Goal: Task Accomplishment & Management: Manage account settings

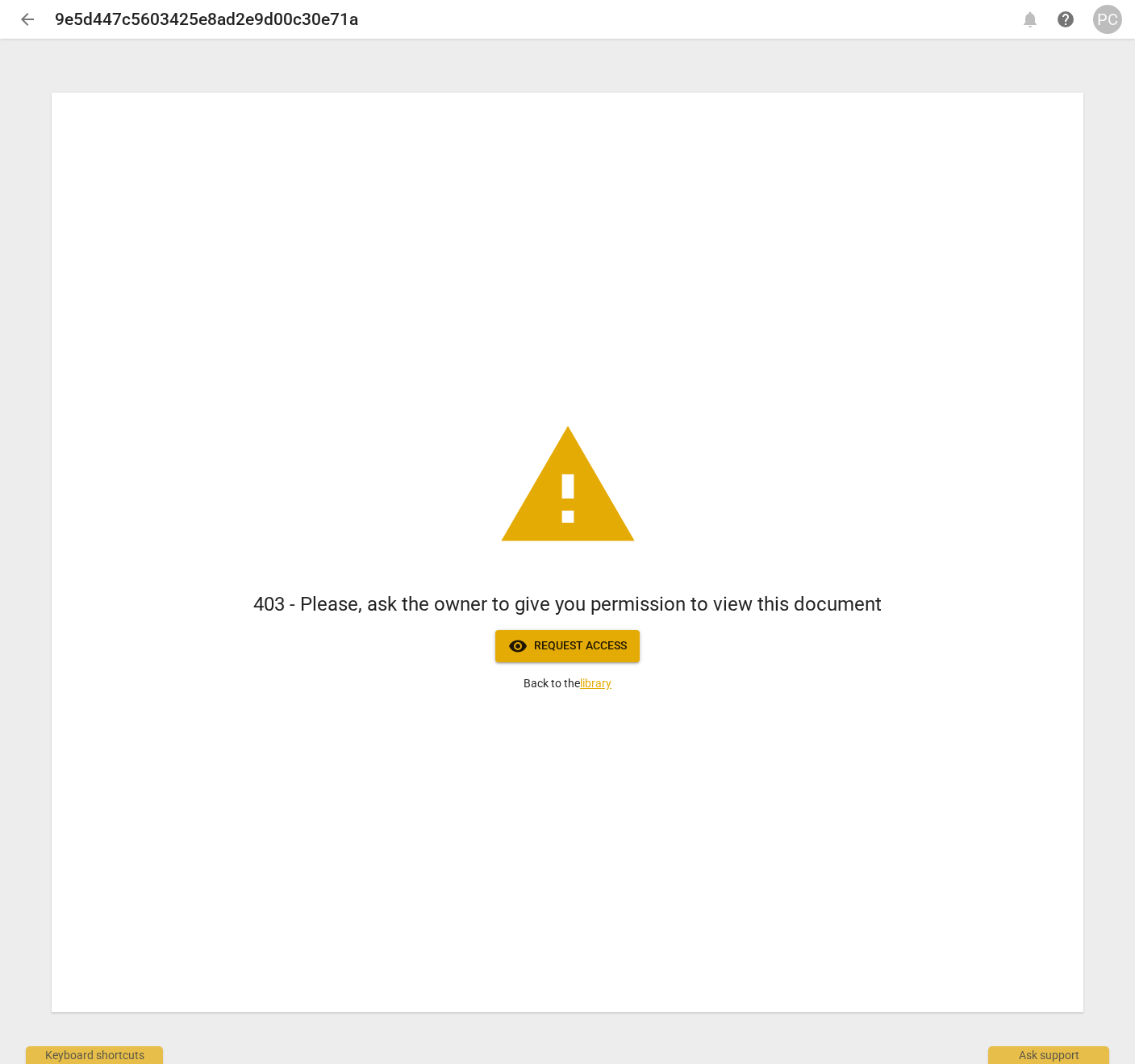
click at [1111, 25] on div "PC" at bounding box center [1107, 19] width 29 height 29
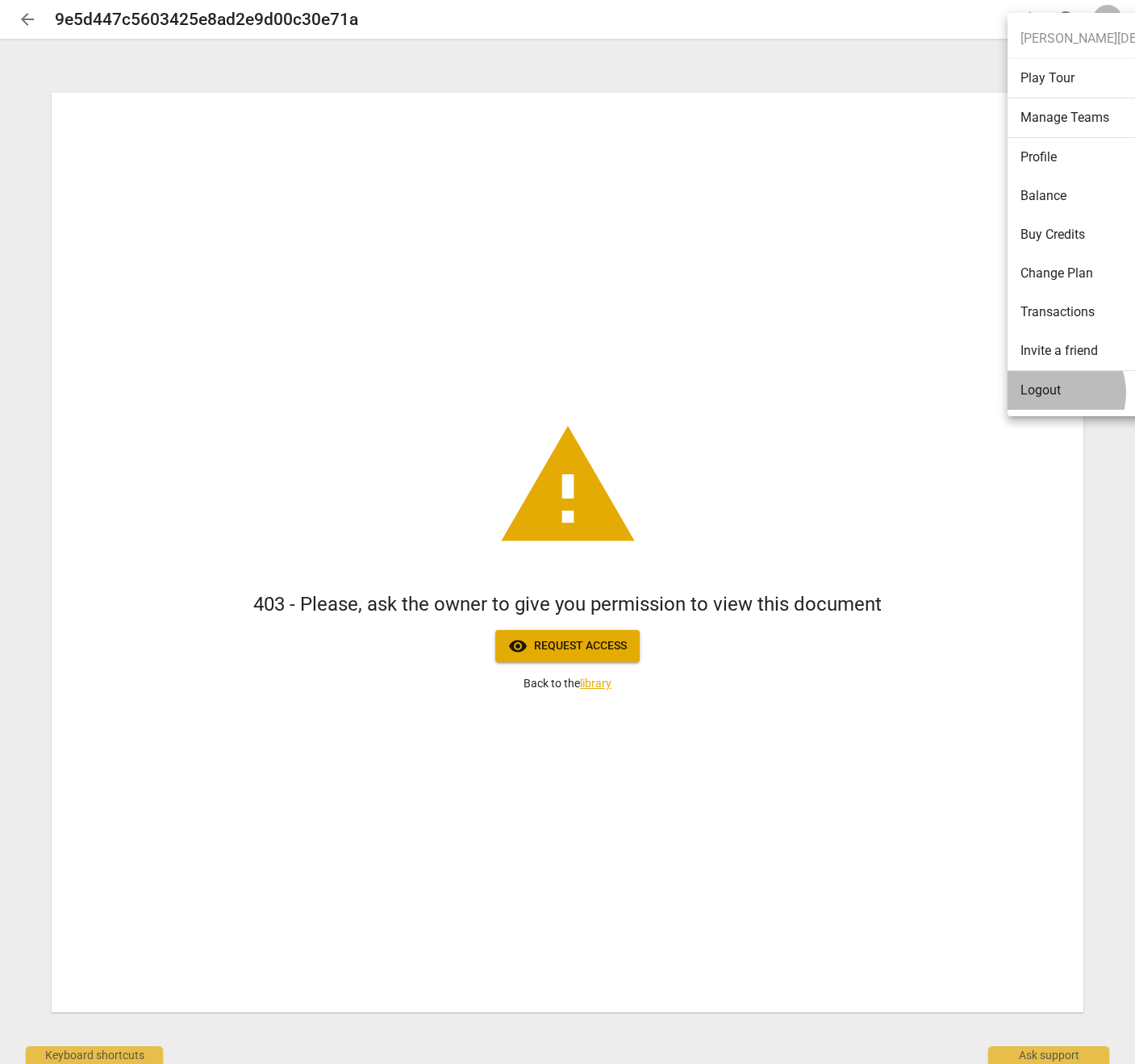
click at [1052, 393] on li "Logout" at bounding box center [1136, 390] width 256 height 39
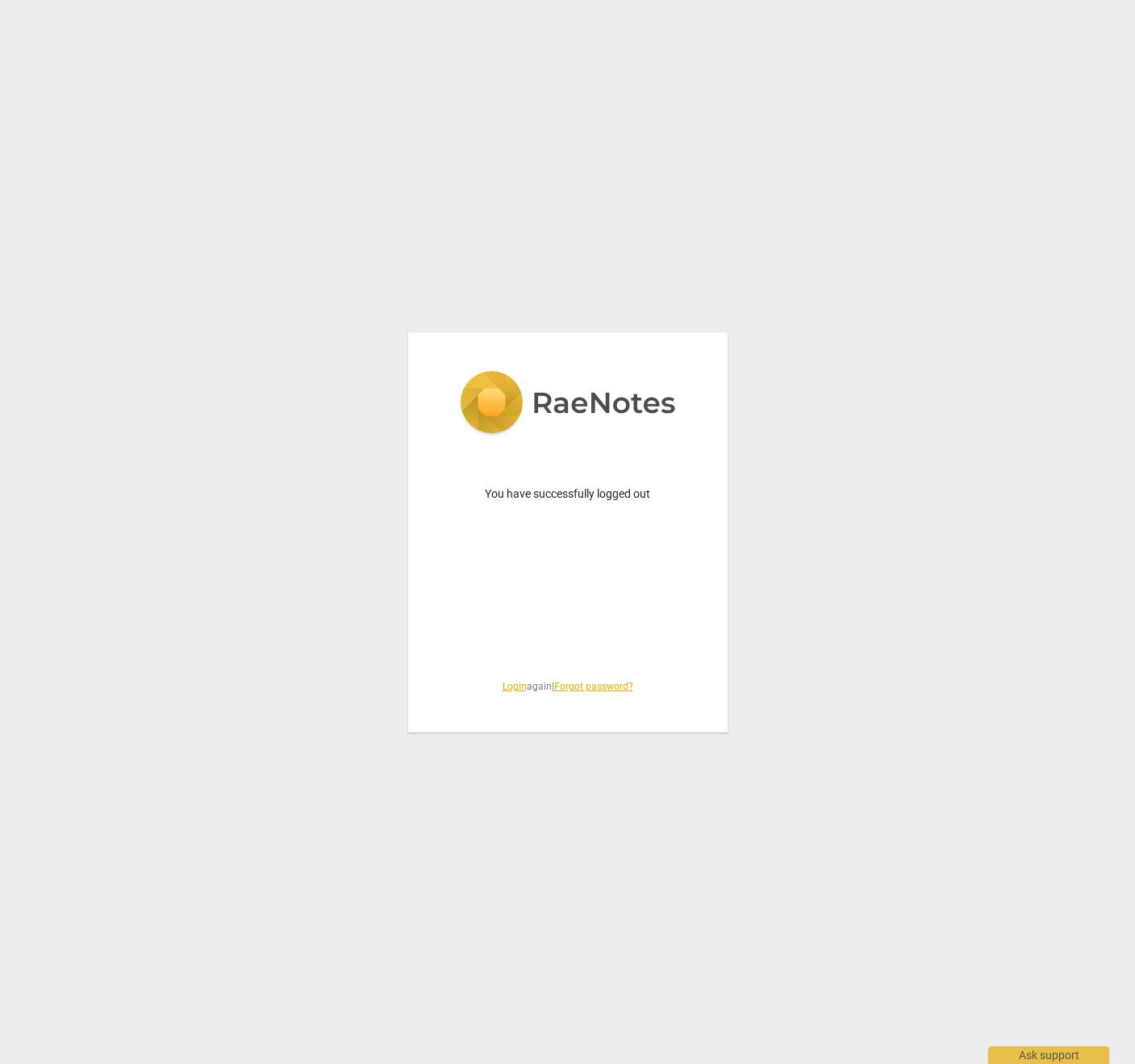
click at [504, 686] on link "Login" at bounding box center [515, 686] width 24 height 11
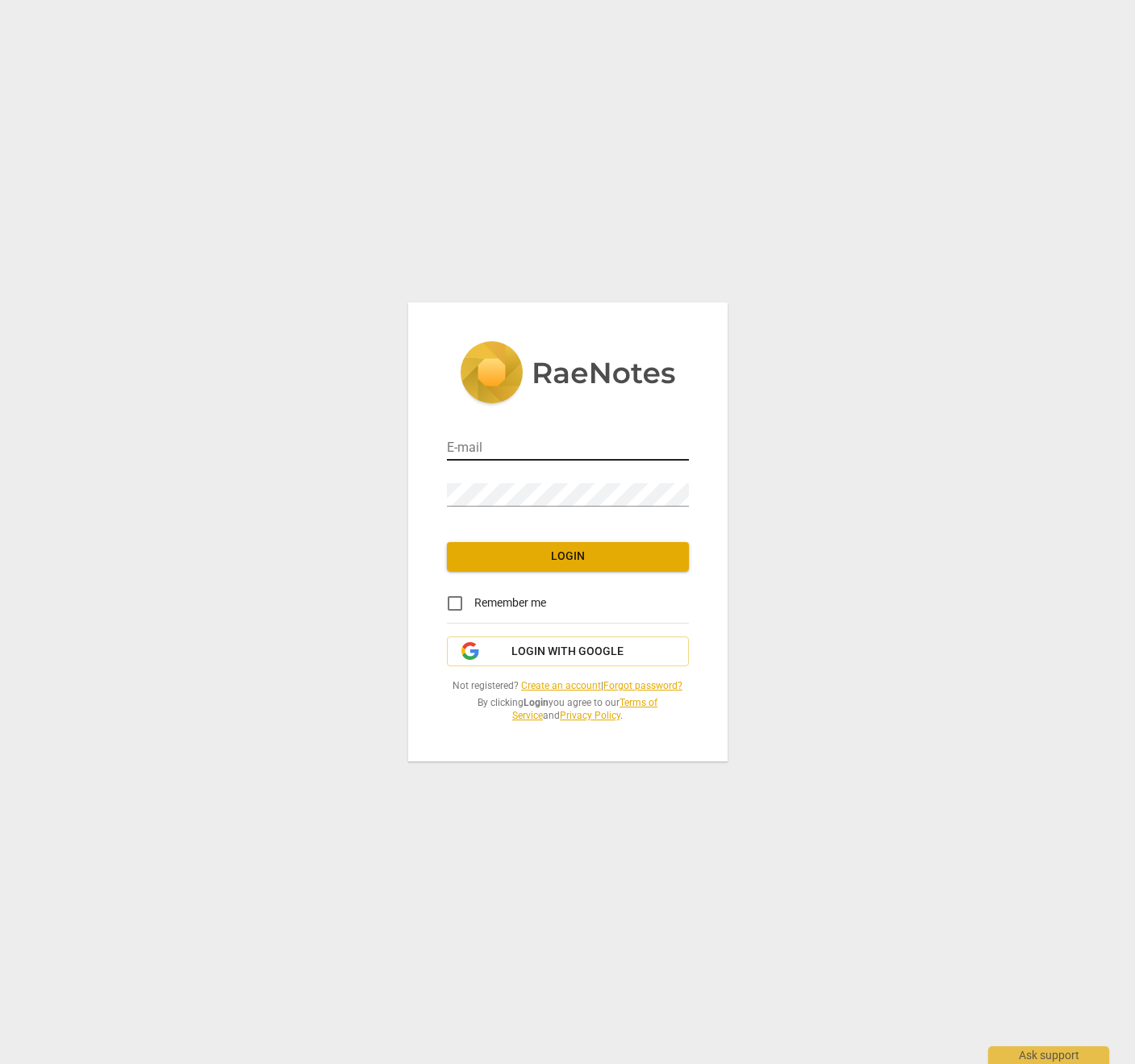
click at [494, 446] on input "email" at bounding box center [568, 448] width 242 height 23
click at [689, 447] on div "E-mail Password Login Remember me Login with Google Not registered? Create an a…" at bounding box center [568, 532] width 320 height 458
click at [528, 459] on input "email" at bounding box center [568, 448] width 242 height 23
click at [518, 446] on input "email" at bounding box center [568, 448] width 242 height 23
click at [547, 450] on input "email" at bounding box center [568, 448] width 242 height 23
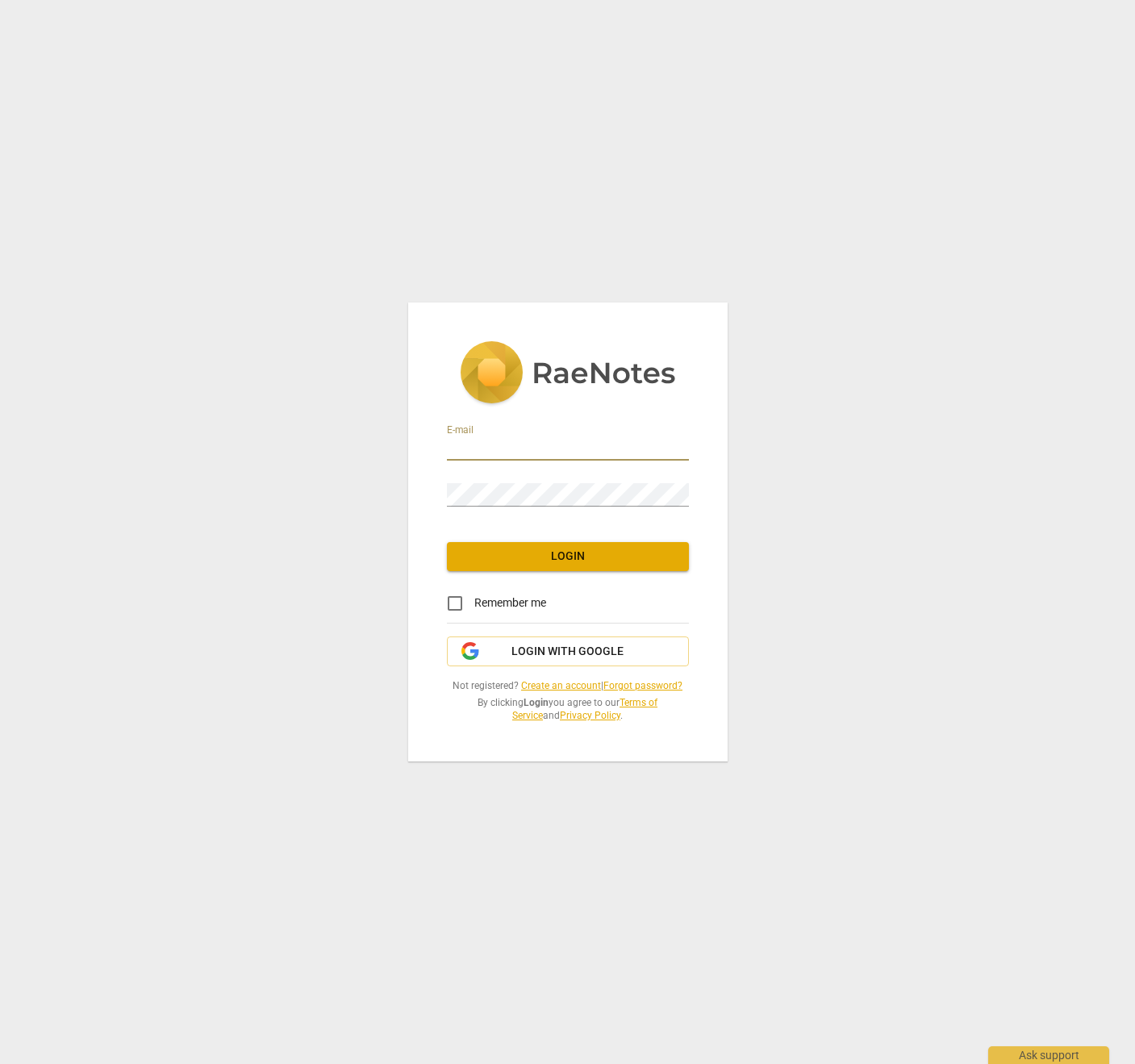
click at [567, 450] on input "email" at bounding box center [568, 448] width 242 height 23
click at [854, 560] on div "E-mail Password Login Remember me Login with Google Not registered? Create an a…" at bounding box center [567, 532] width 1135 height 1064
click at [508, 444] on input "email" at bounding box center [568, 448] width 242 height 23
paste input "admin@invitechange.com"
type input "admin@invitechange.com"
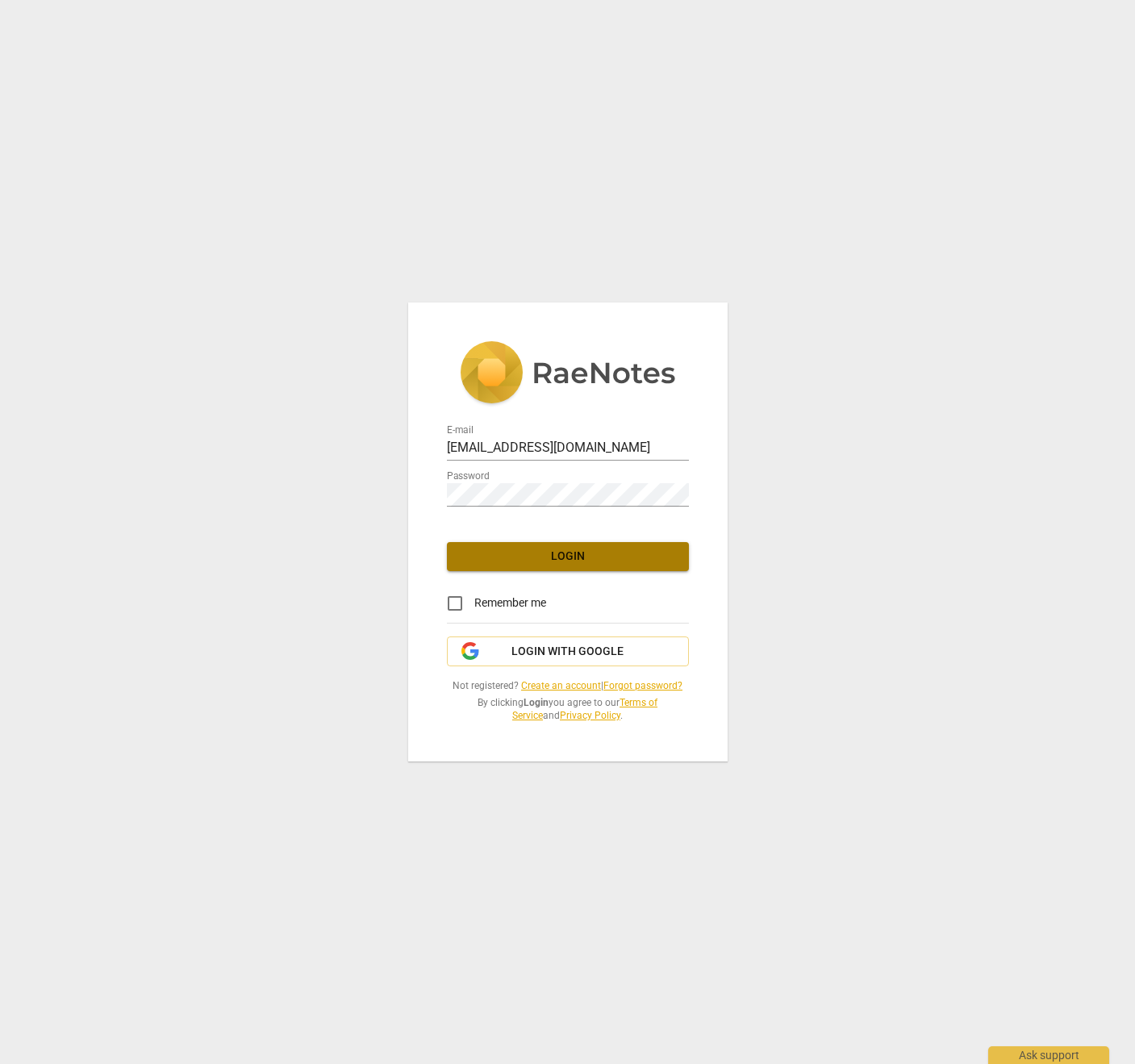
click at [577, 558] on span "Login" at bounding box center [568, 557] width 216 height 16
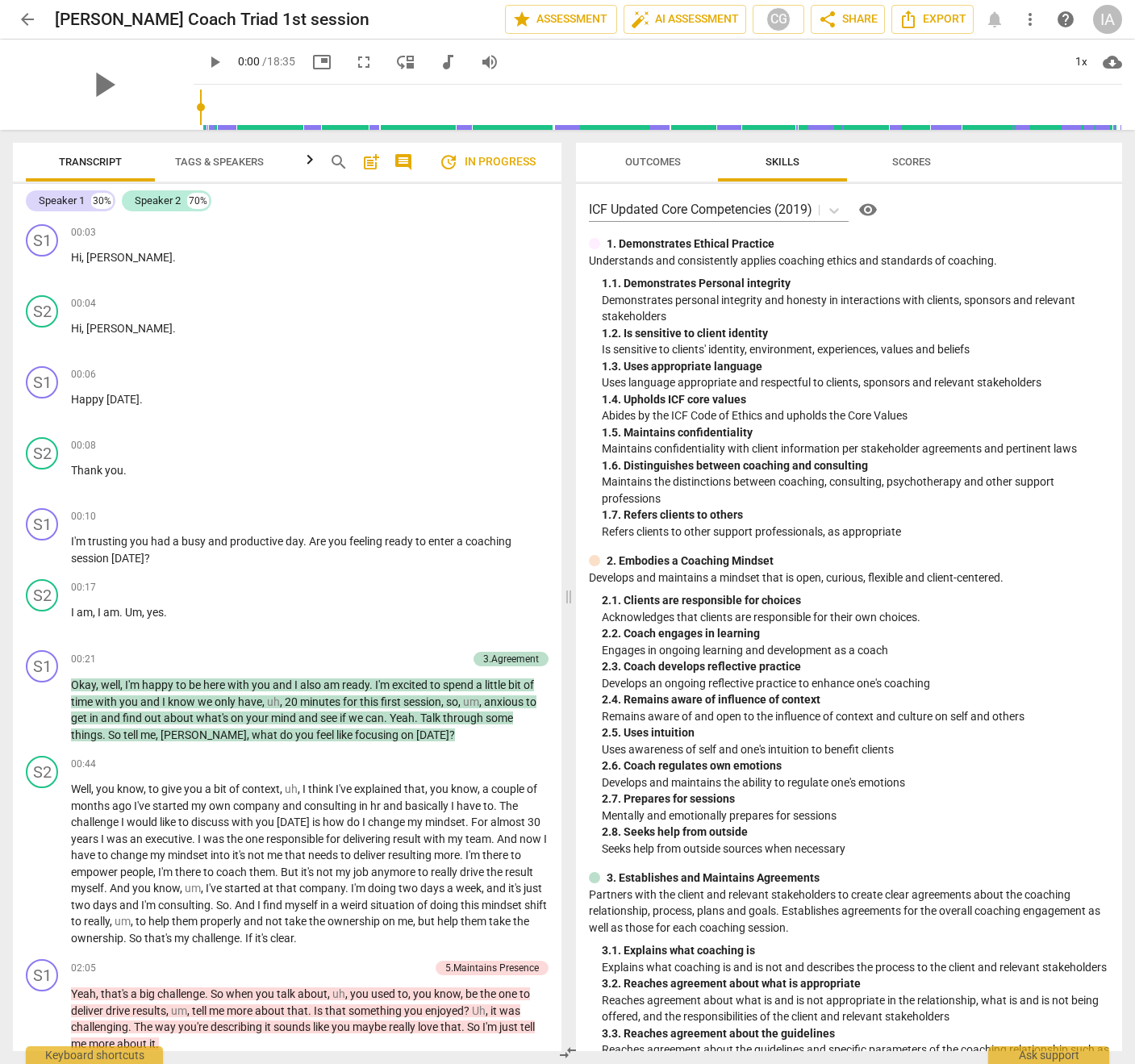
click at [654, 175] on button "Outcomes" at bounding box center [653, 162] width 129 height 39
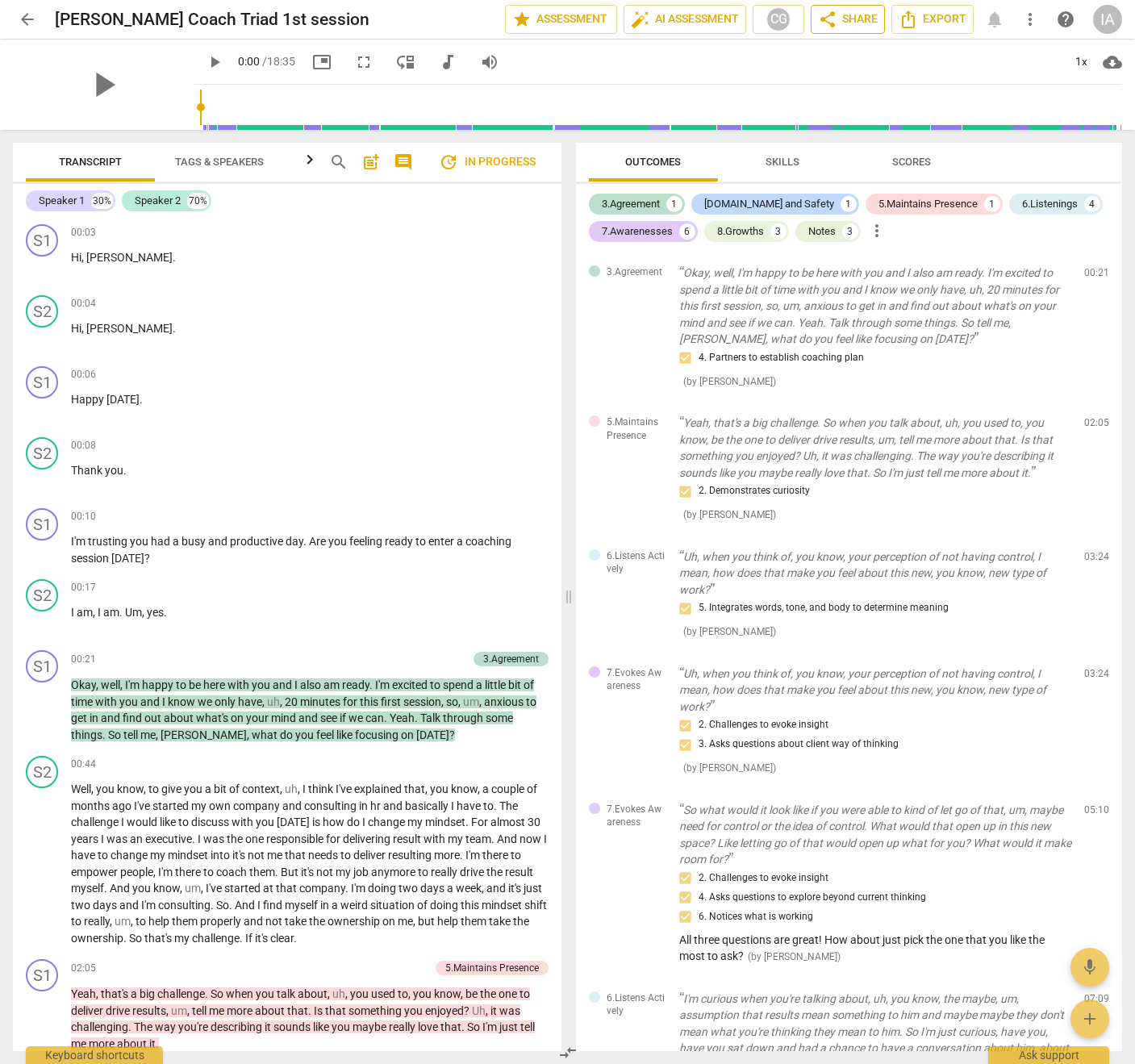
click at [848, 19] on span "share Share" at bounding box center [848, 19] width 60 height 19
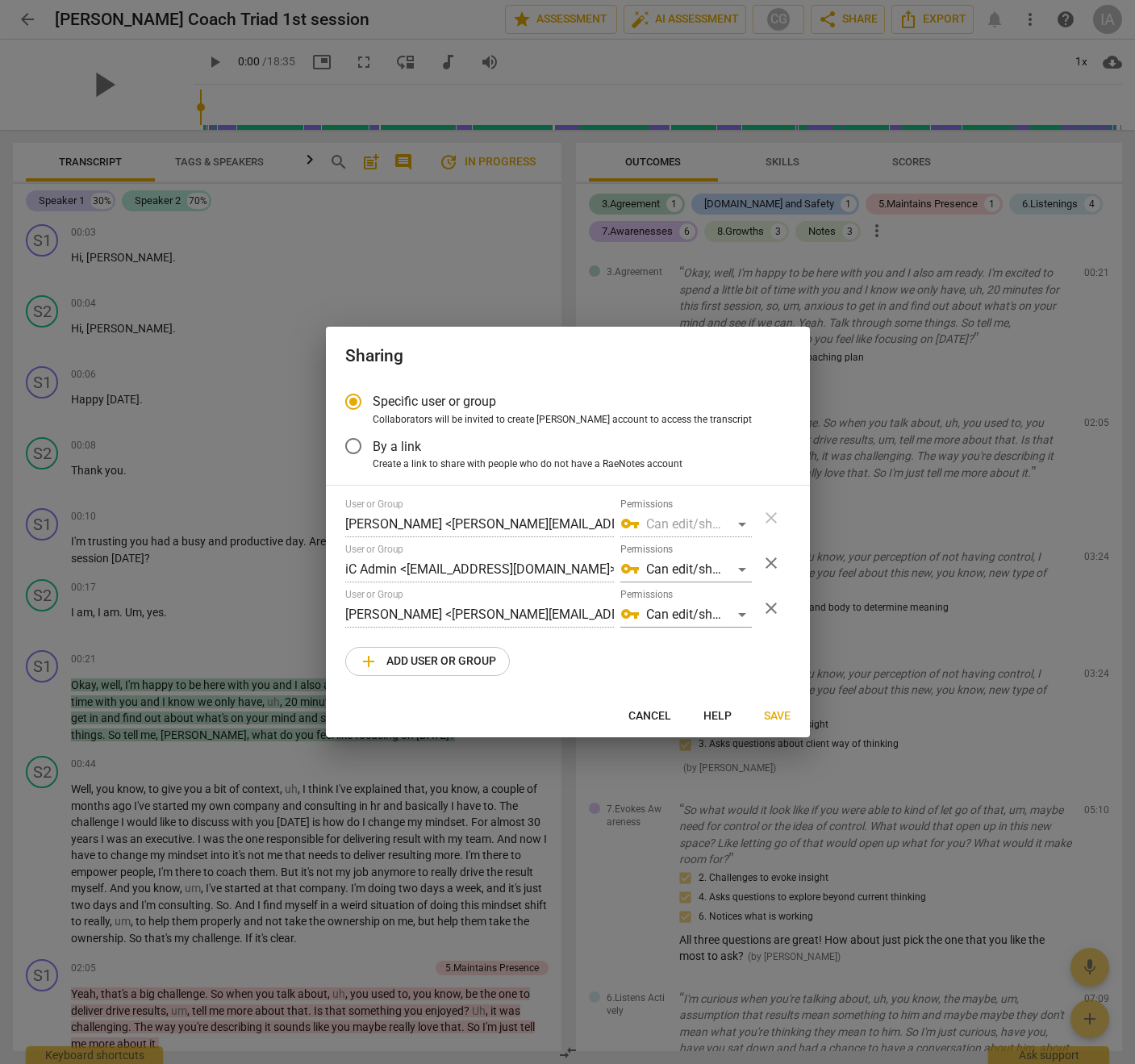
click at [848, 101] on div at bounding box center [567, 532] width 1135 height 1064
radio input "false"
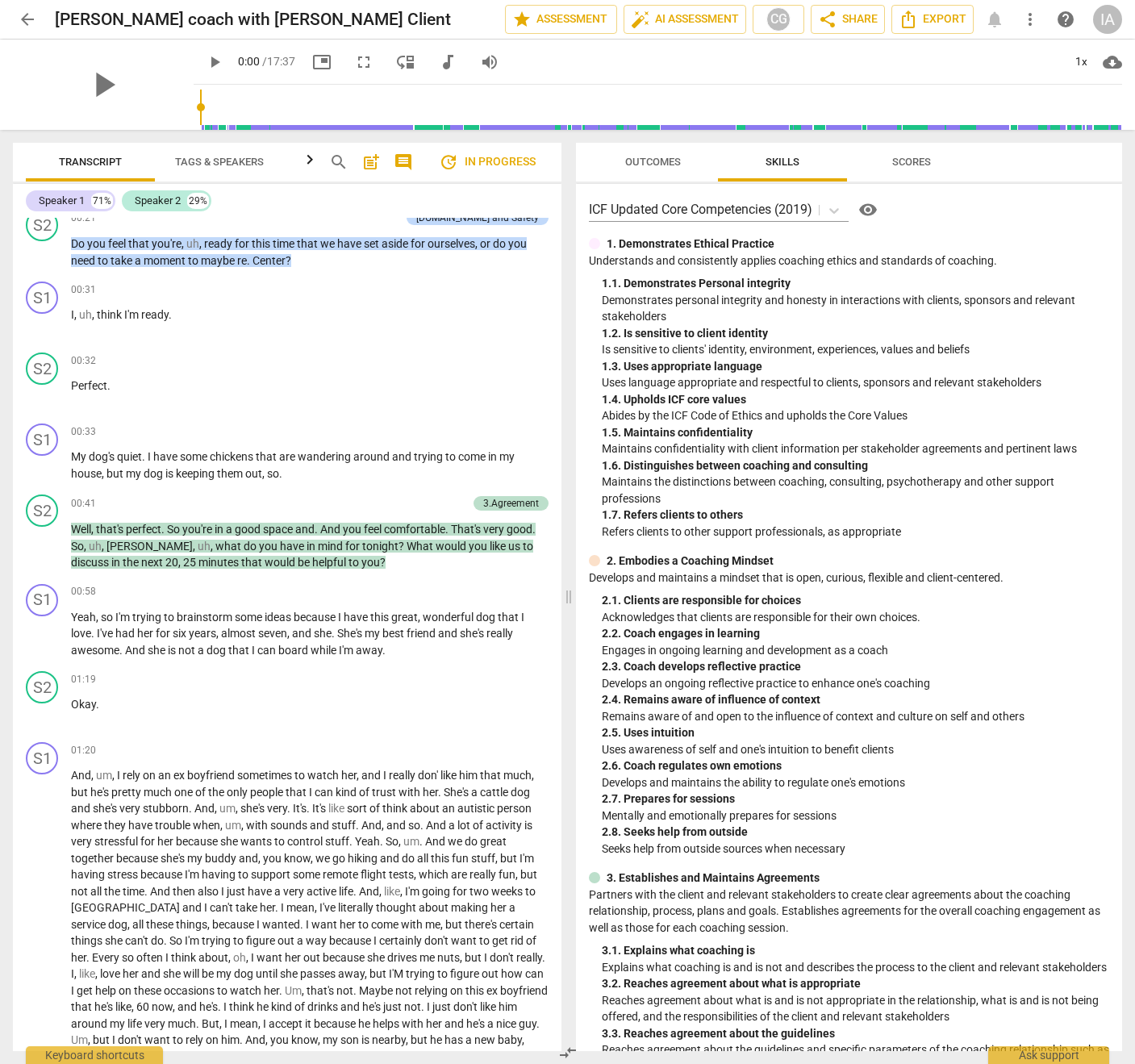
scroll to position [380, 0]
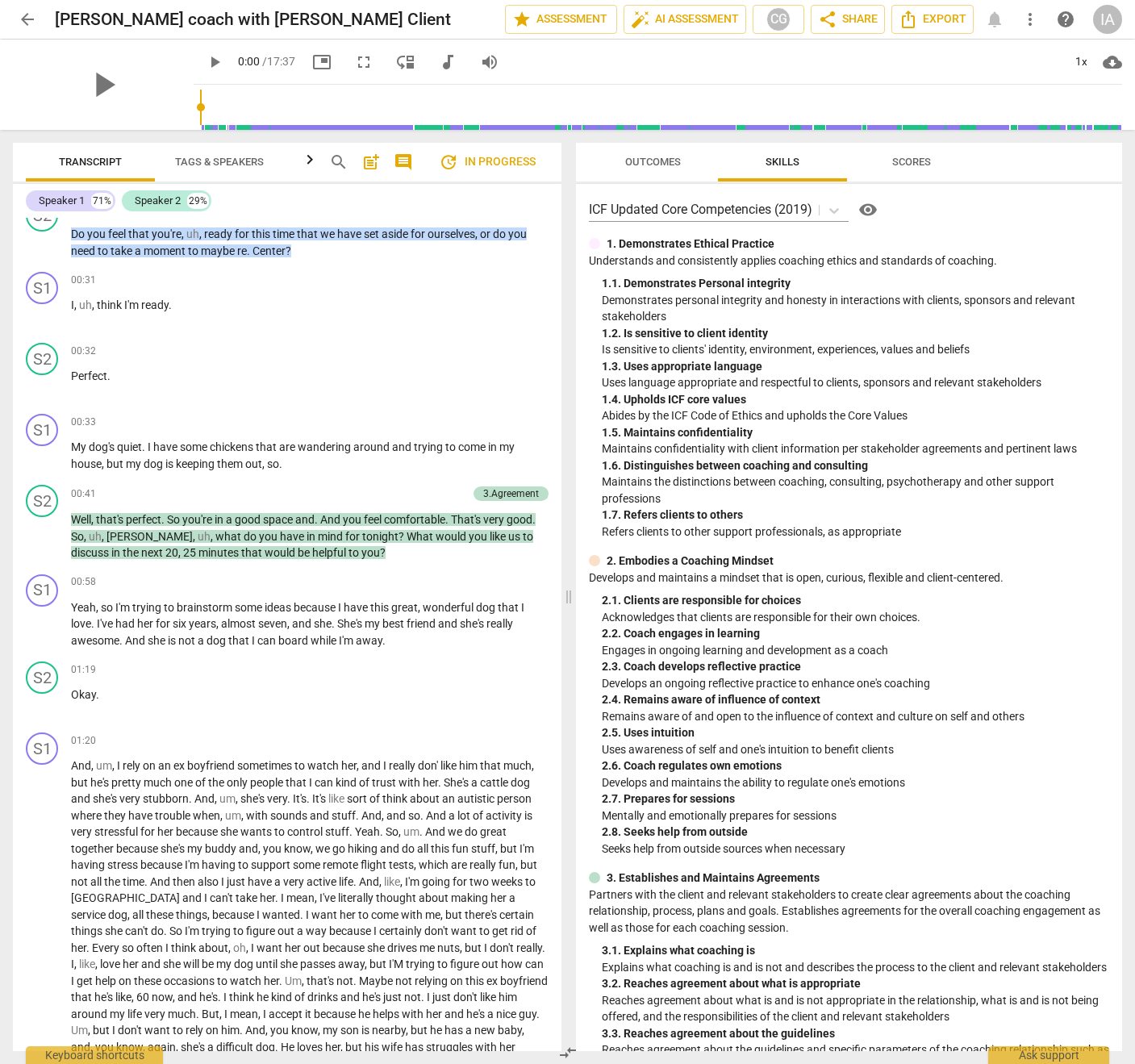
click at [670, 148] on button "Outcomes" at bounding box center [653, 162] width 129 height 39
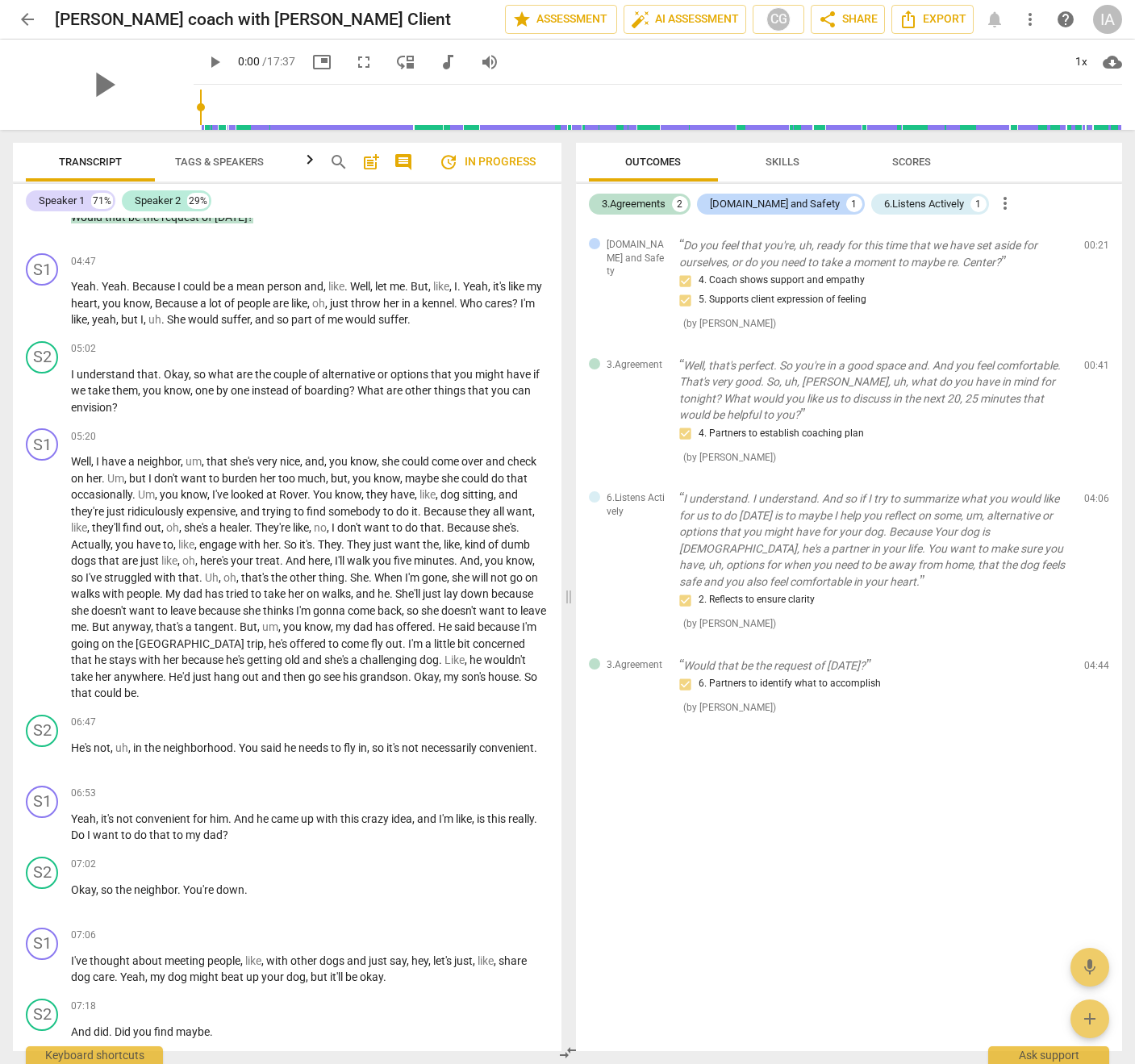
scroll to position [0, 0]
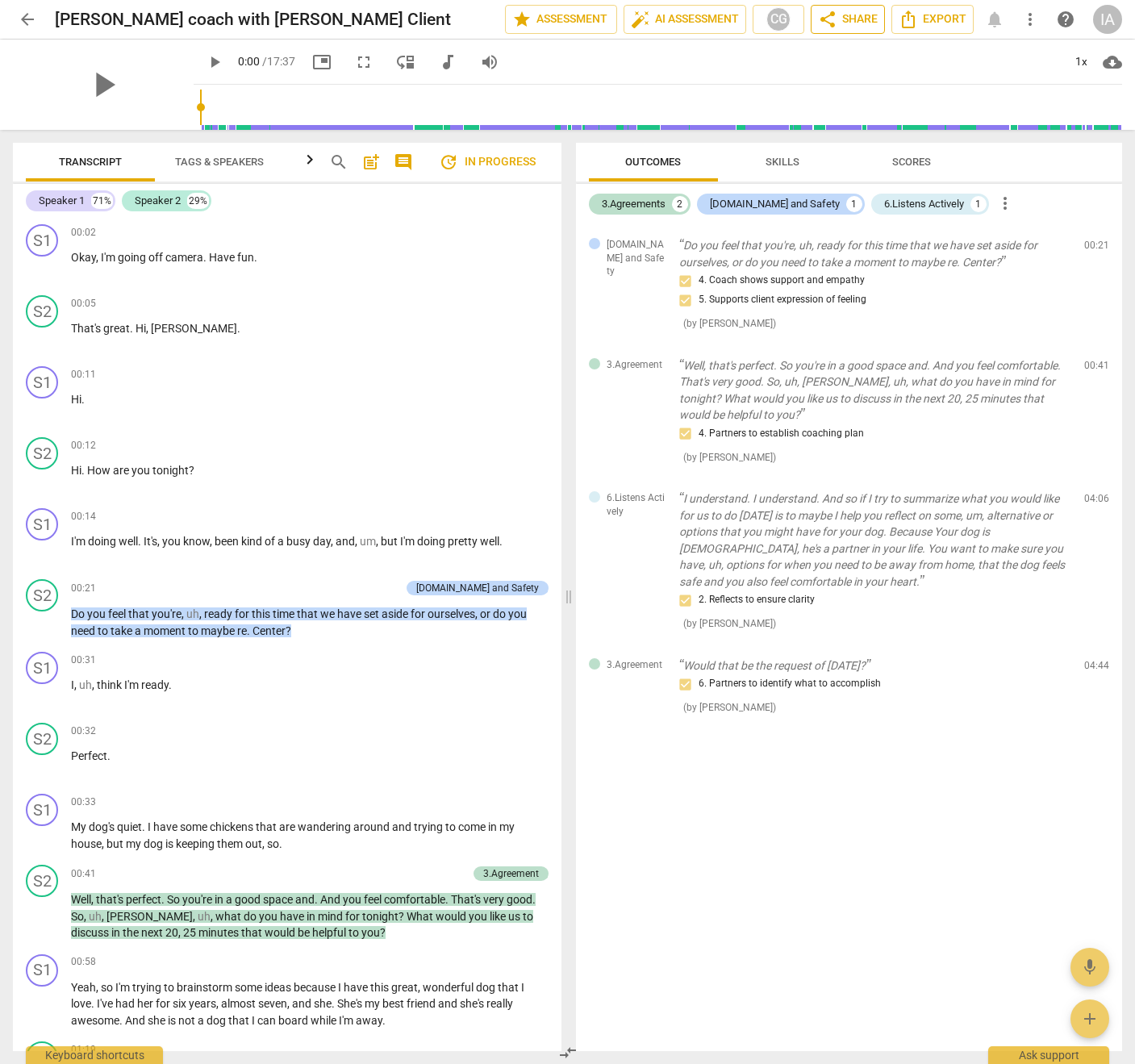
click at [837, 22] on span "share Share" at bounding box center [848, 19] width 60 height 19
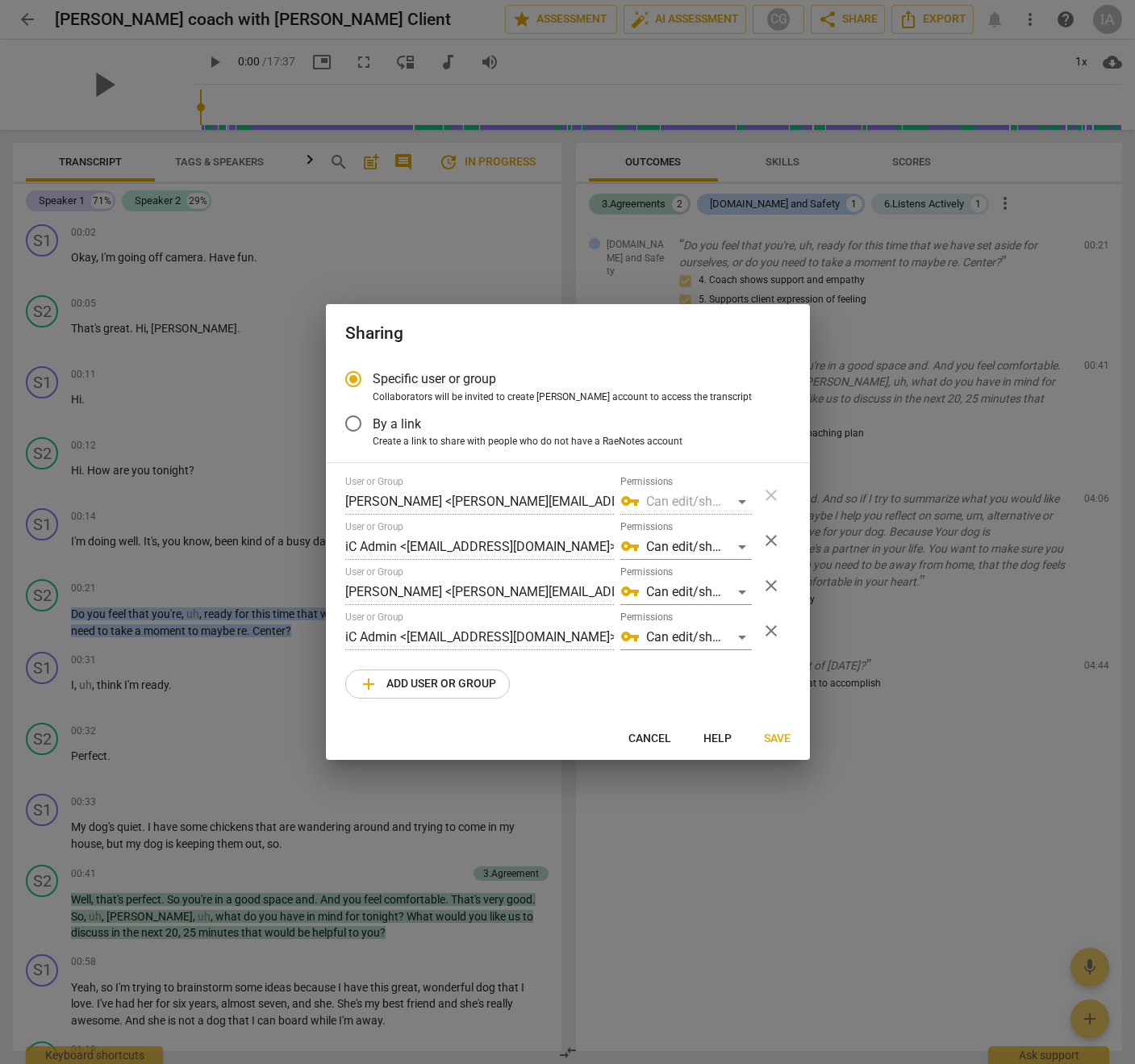
click at [837, 111] on div at bounding box center [567, 532] width 1135 height 1064
radio input "false"
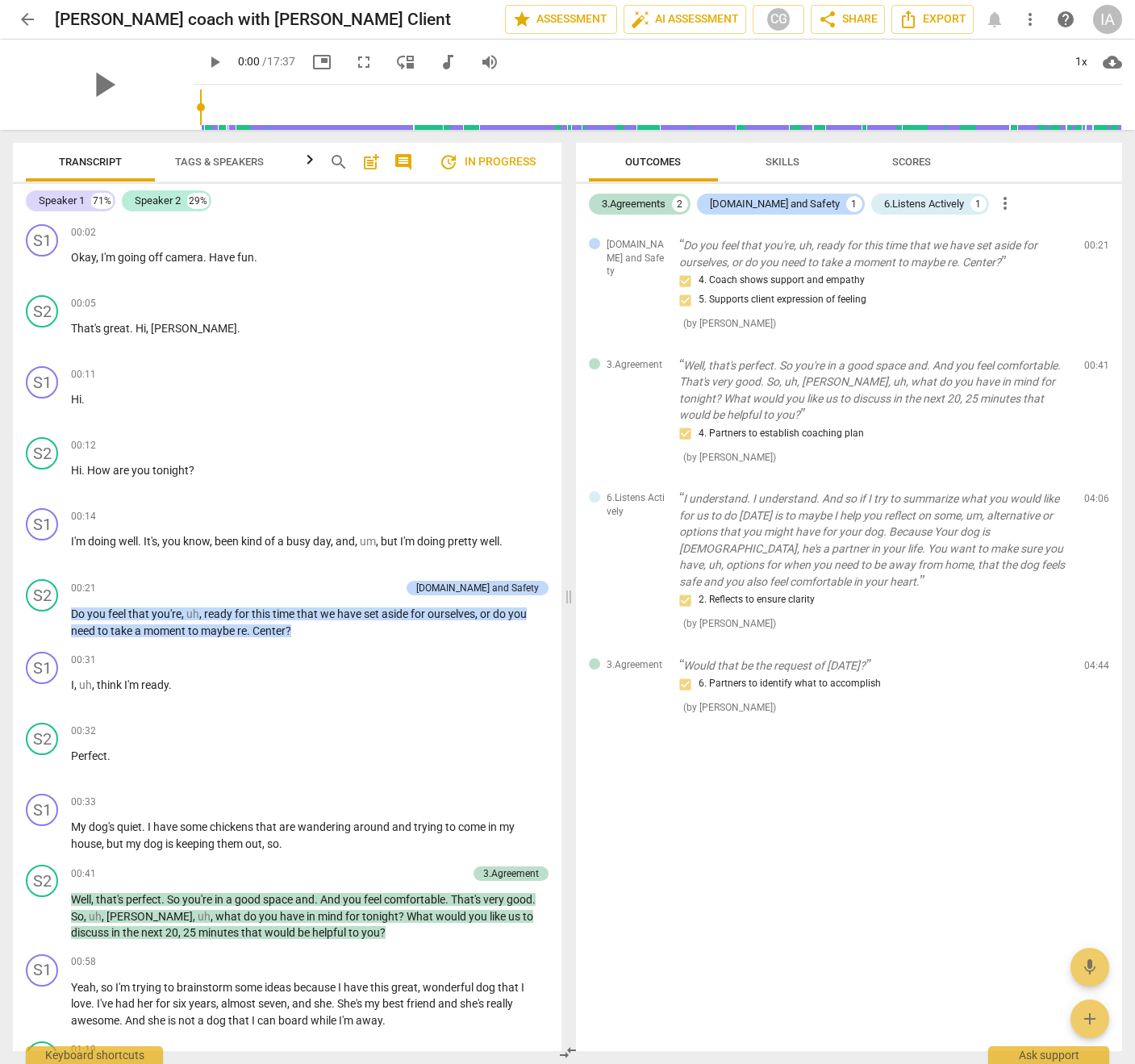
click at [761, 168] on span "Skills" at bounding box center [782, 163] width 73 height 22
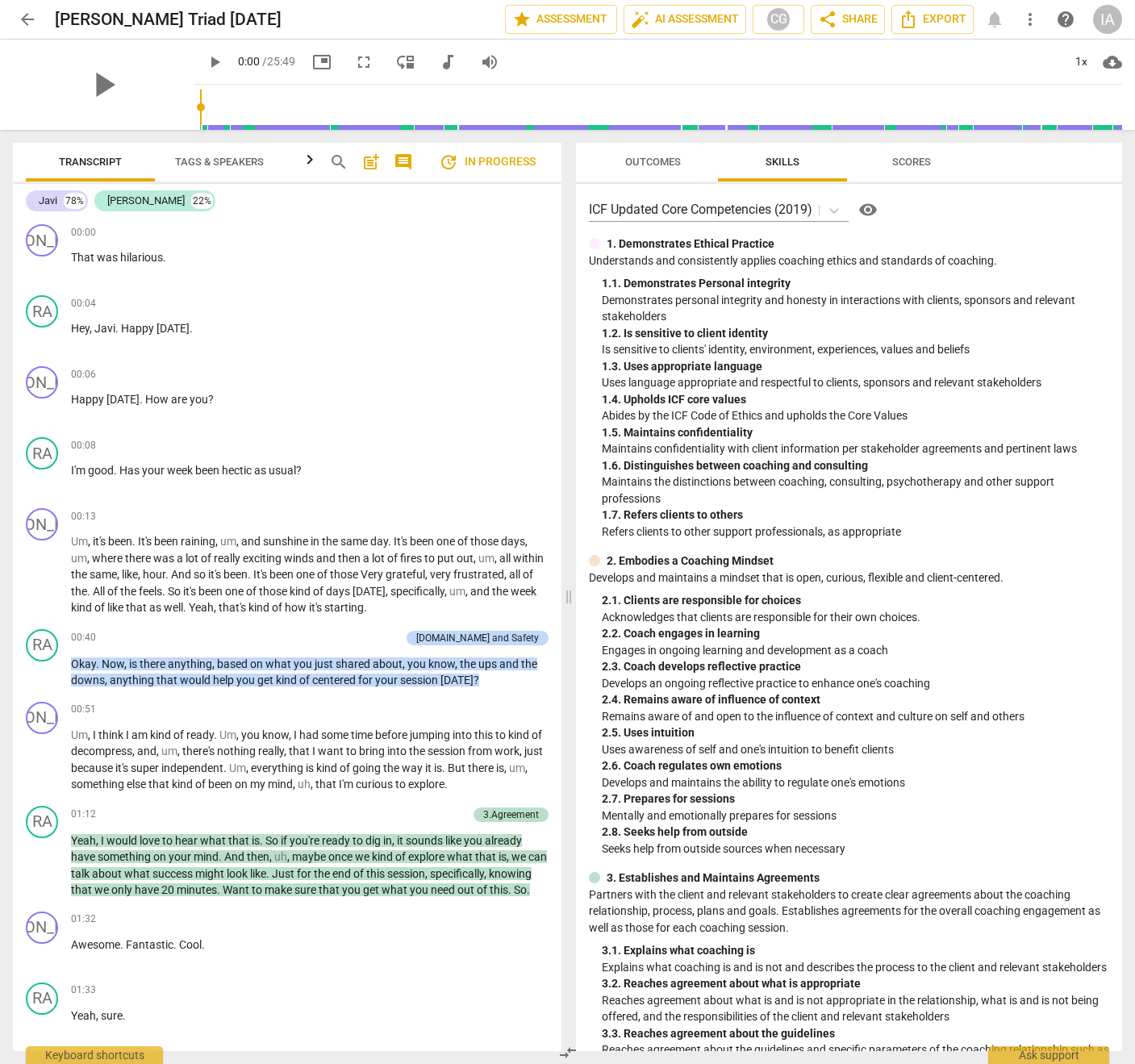
click at [656, 159] on span "Outcomes" at bounding box center [653, 162] width 56 height 12
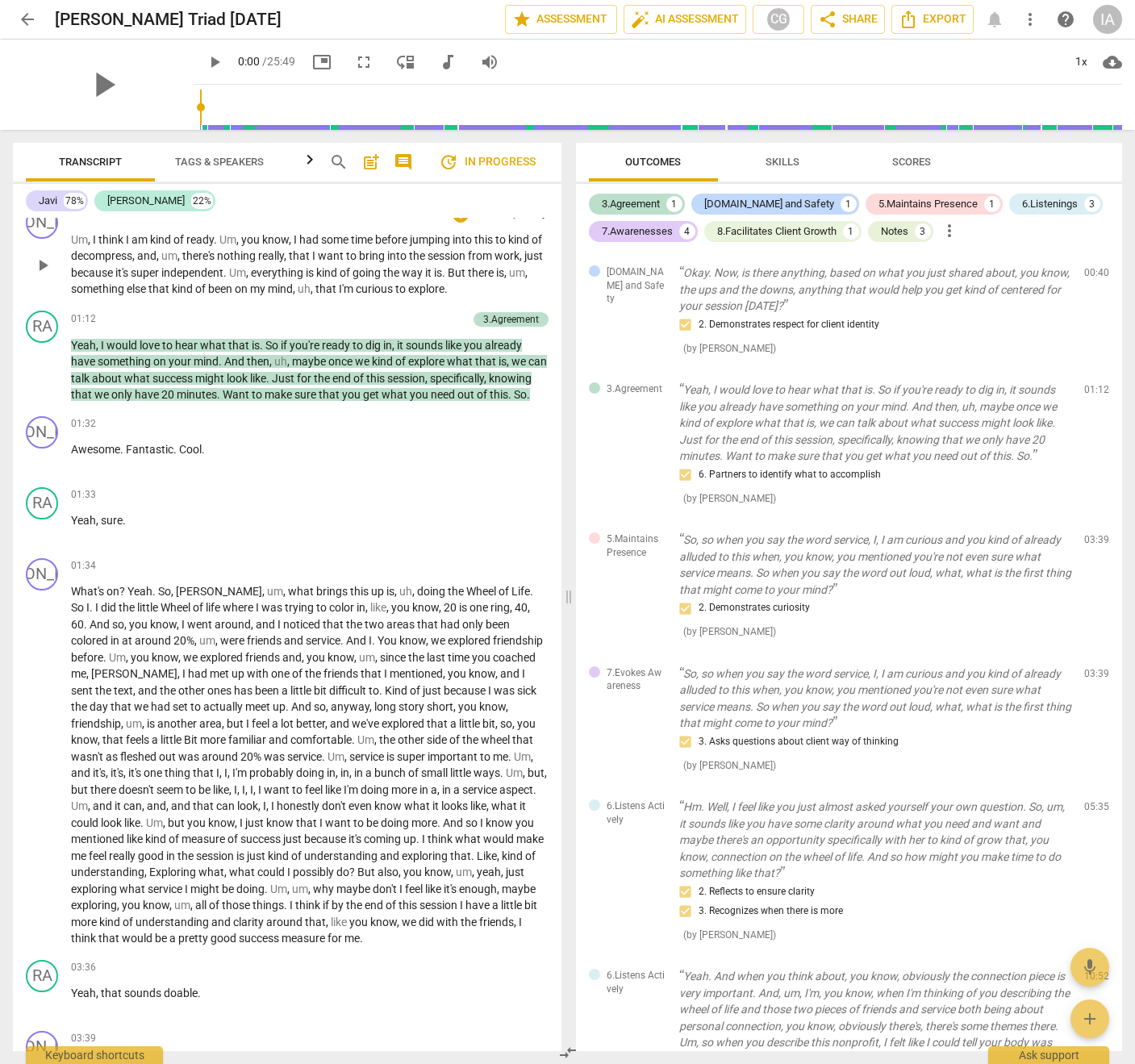
scroll to position [494, 0]
click at [826, 25] on span "share" at bounding box center [827, 19] width 19 height 19
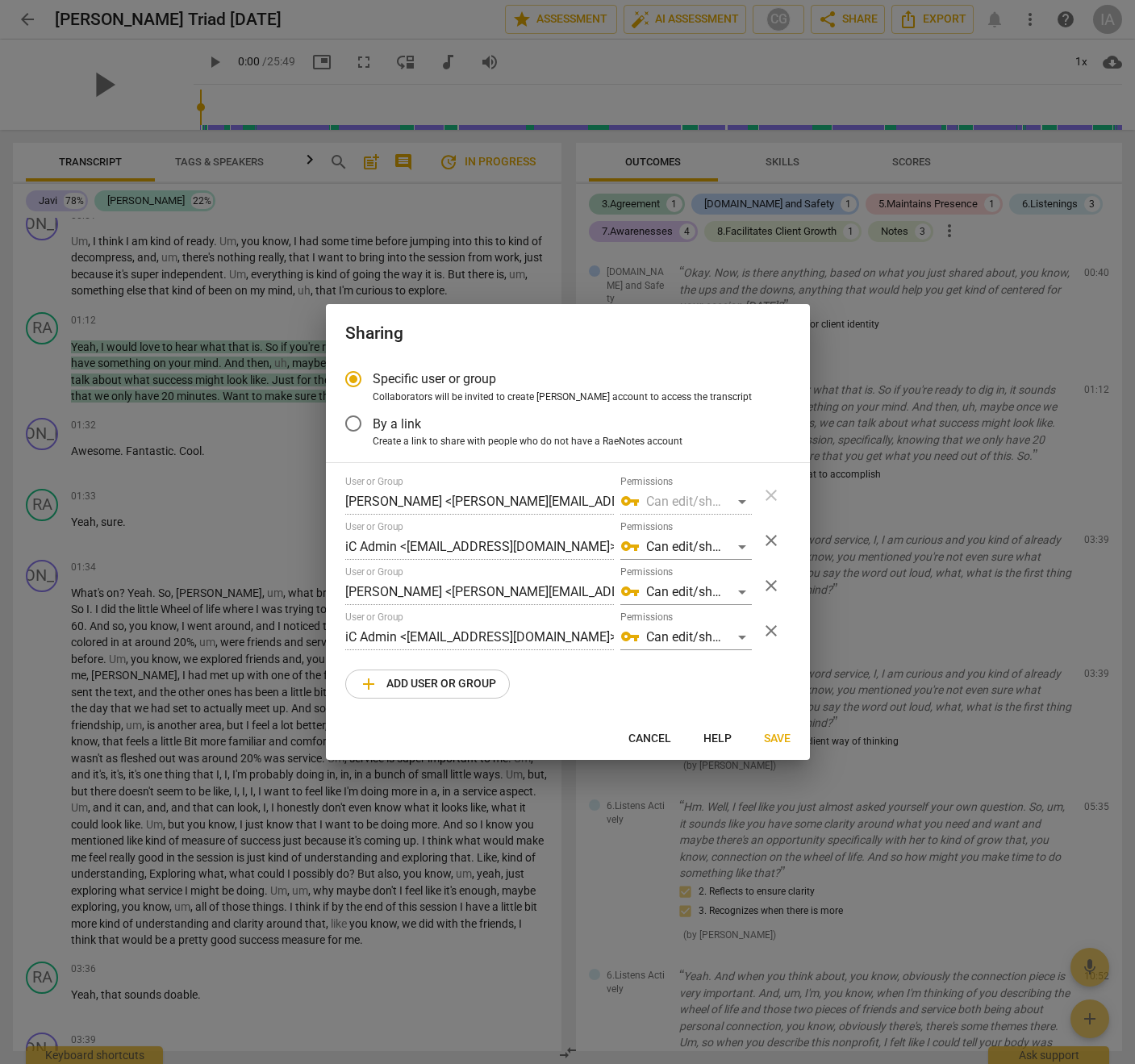
click at [805, 109] on div at bounding box center [567, 532] width 1135 height 1064
radio input "false"
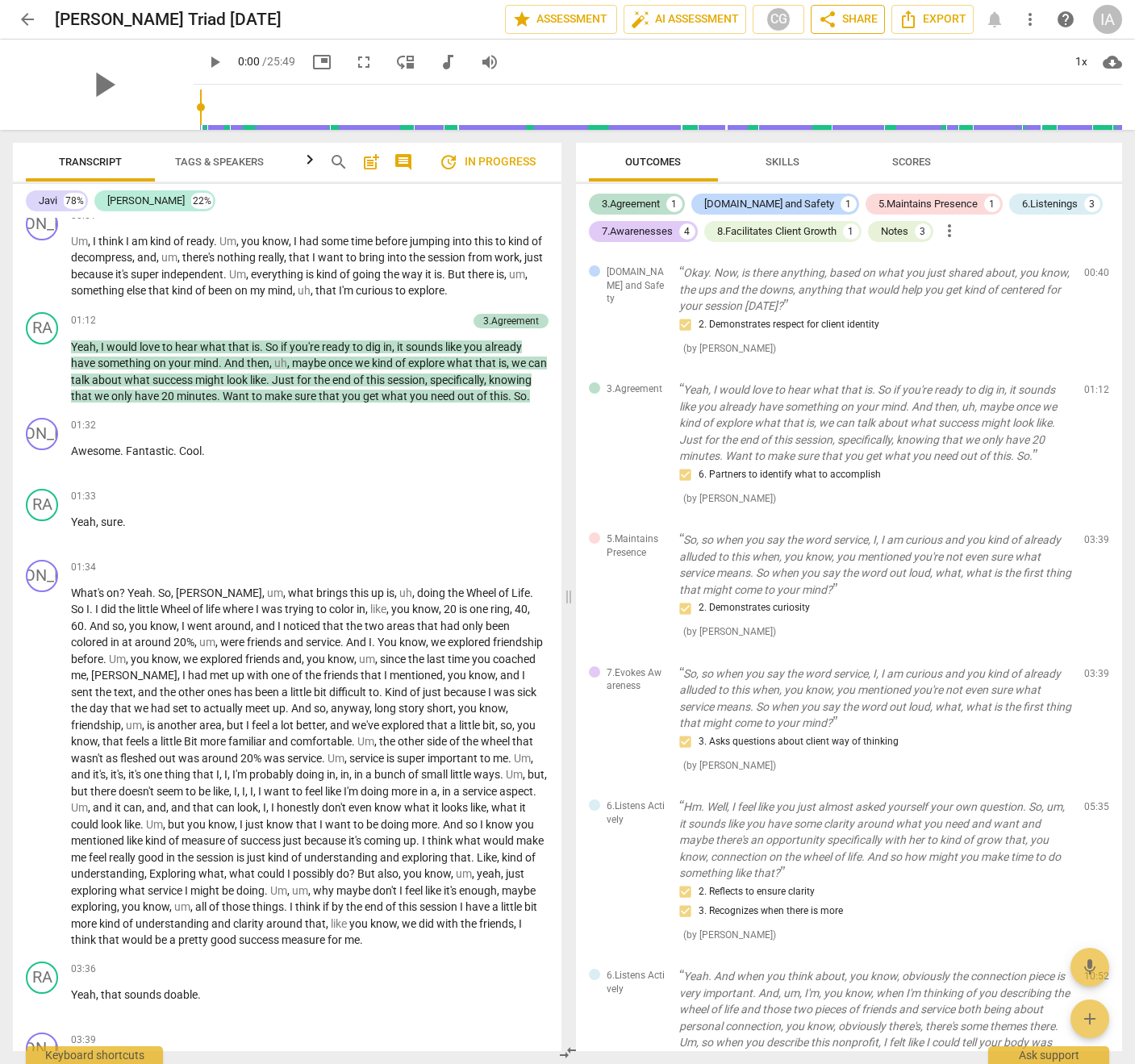
click at [853, 20] on span "share Share" at bounding box center [848, 19] width 60 height 19
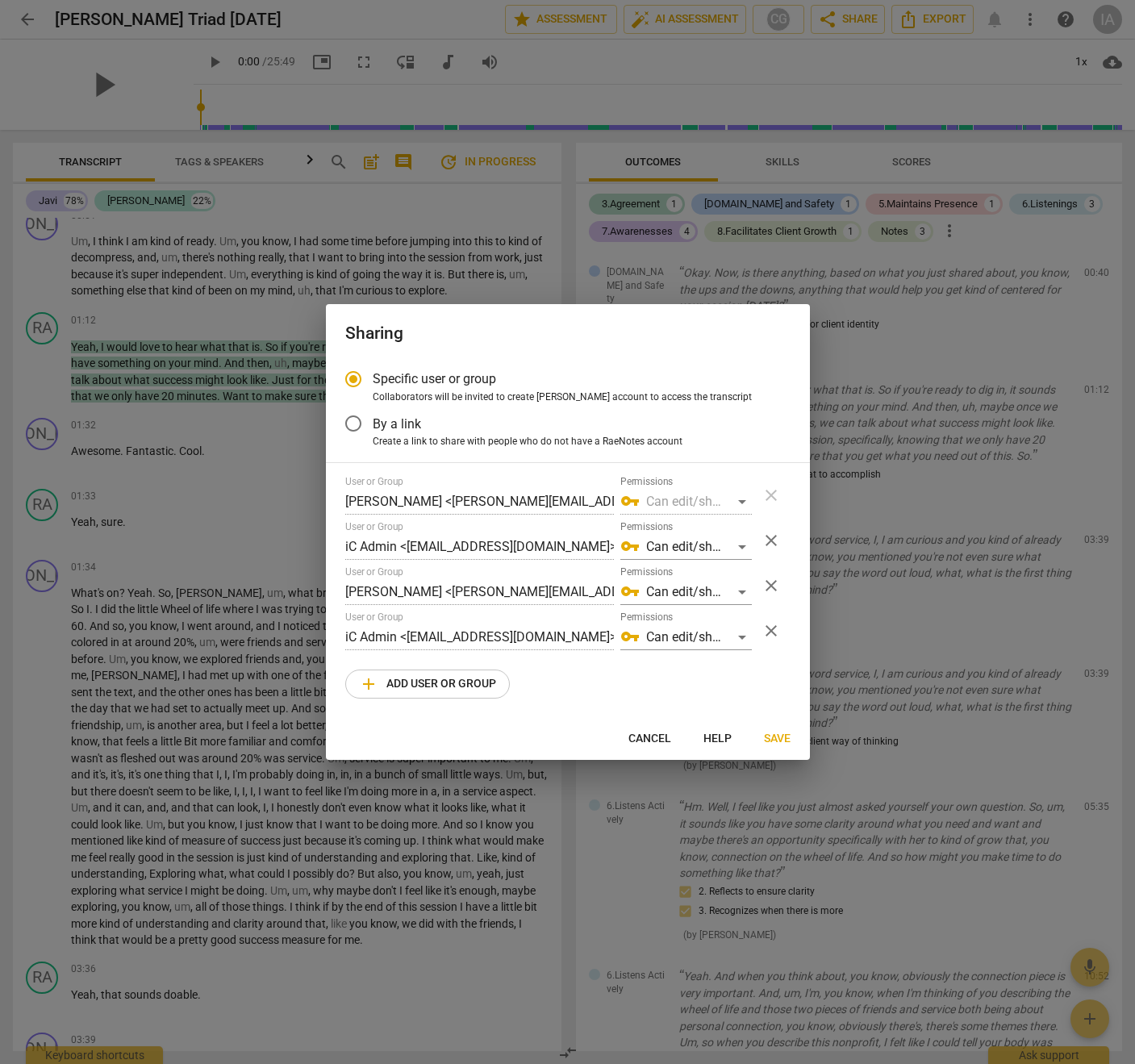
click at [788, 130] on div at bounding box center [567, 532] width 1135 height 1064
radio input "false"
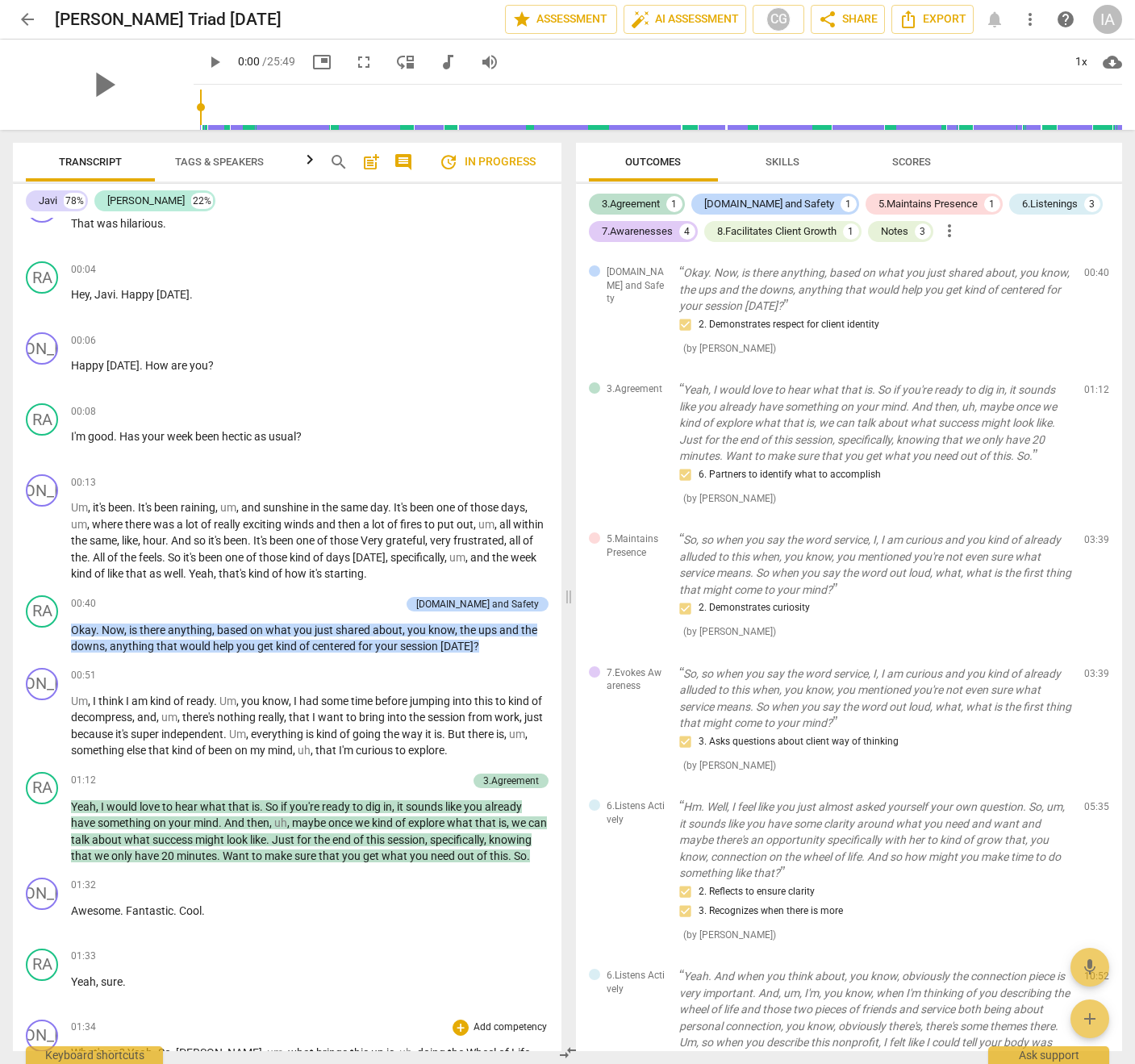
scroll to position [0, 0]
